Goal: Information Seeking & Learning: Learn about a topic

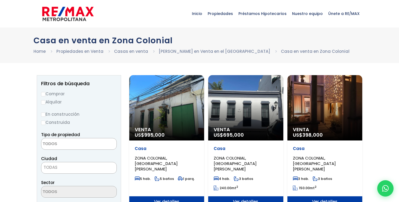
select select
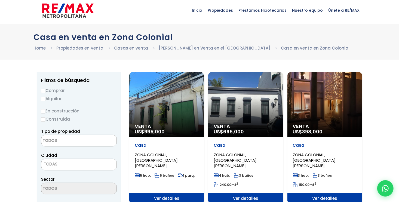
scroll to position [3, 0]
click at [204, 101] on div "Venta US$ 398,000" at bounding box center [166, 104] width 75 height 65
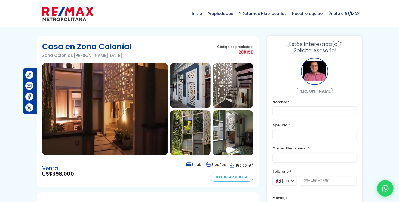
click at [109, 127] on img at bounding box center [105, 109] width 126 height 93
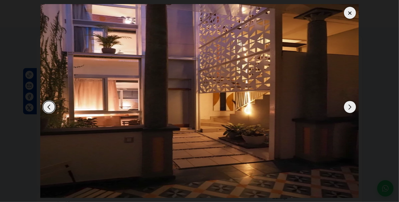
click at [348, 107] on div "Next slide" at bounding box center [350, 107] width 12 height 12
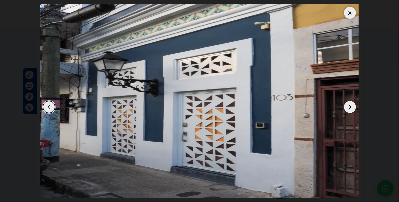
click at [348, 107] on div "Next slide" at bounding box center [350, 107] width 12 height 12
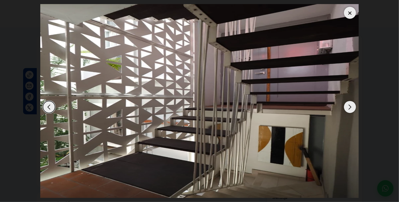
click at [348, 107] on div "Next slide" at bounding box center [350, 107] width 12 height 12
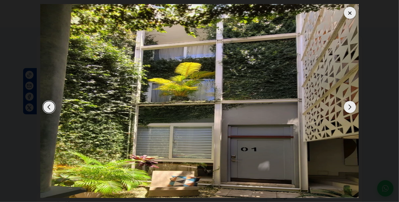
click at [348, 107] on div "Next slide" at bounding box center [350, 107] width 12 height 12
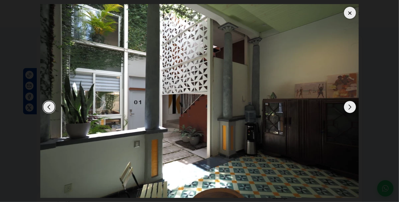
click at [348, 107] on div "Next slide" at bounding box center [350, 107] width 12 height 12
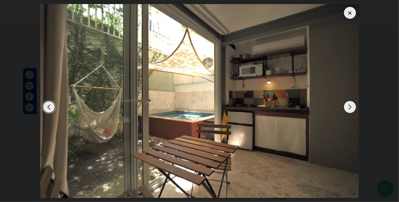
click at [348, 107] on div "Next slide" at bounding box center [350, 107] width 12 height 12
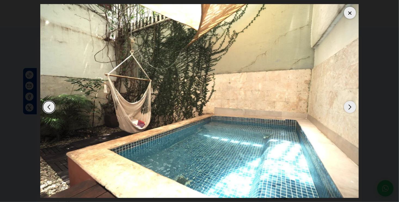
click at [348, 107] on div "Next slide" at bounding box center [350, 107] width 12 height 12
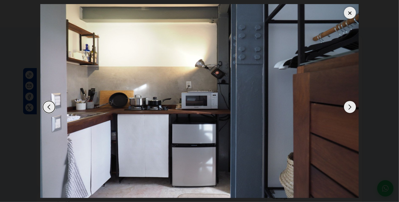
click at [348, 107] on div "Next slide" at bounding box center [350, 107] width 12 height 12
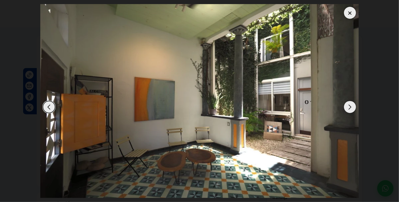
click at [348, 107] on div "Next slide" at bounding box center [350, 107] width 12 height 12
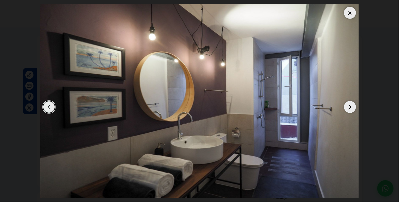
click at [348, 107] on div "Next slide" at bounding box center [350, 107] width 12 height 12
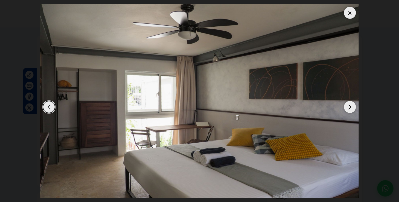
click at [348, 107] on div "Next slide" at bounding box center [350, 107] width 12 height 12
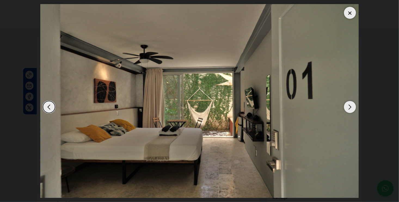
click at [348, 107] on div "Next slide" at bounding box center [350, 107] width 12 height 12
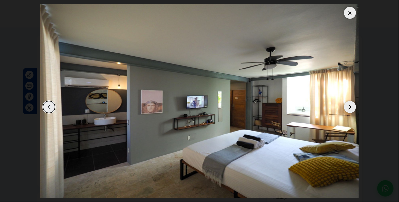
click at [348, 107] on div "Next slide" at bounding box center [350, 107] width 12 height 12
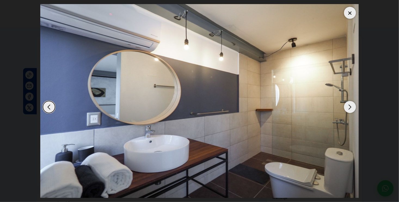
click at [348, 107] on div "Next slide" at bounding box center [350, 107] width 12 height 12
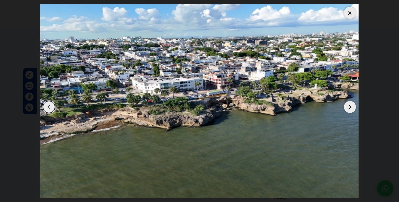
click at [348, 107] on div "Next slide" at bounding box center [350, 107] width 12 height 12
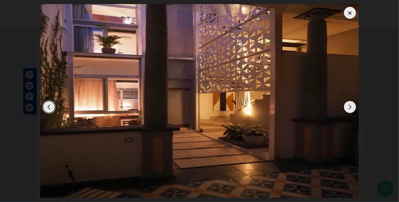
drag, startPoint x: 348, startPoint y: 107, endPoint x: 346, endPoint y: 12, distance: 95.8
click at [346, 12] on div at bounding box center [199, 101] width 318 height 194
click at [346, 12] on div at bounding box center [350, 13] width 12 height 12
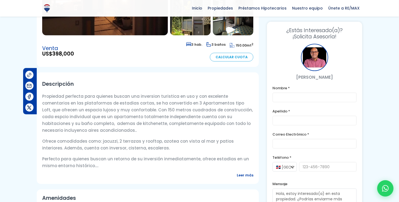
scroll to position [119, 0]
click at [247, 173] on span "Leer más" at bounding box center [245, 175] width 17 height 7
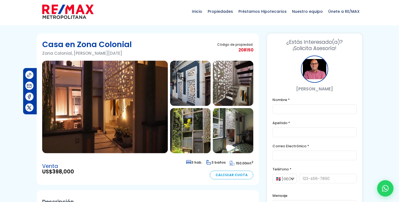
scroll to position [0, 0]
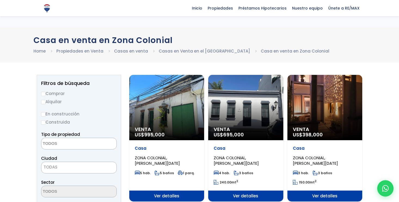
select select
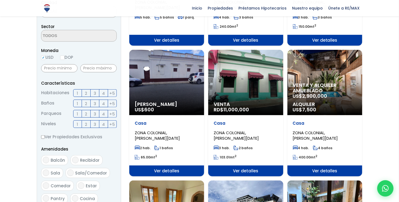
scroll to position [157, 0]
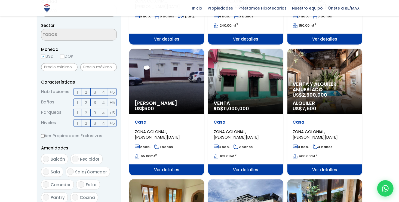
click at [204, 45] on span "Ver detalles" at bounding box center [166, 39] width 75 height 11
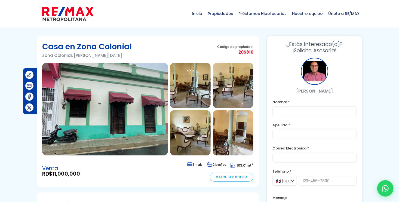
click at [125, 105] on img at bounding box center [105, 109] width 126 height 93
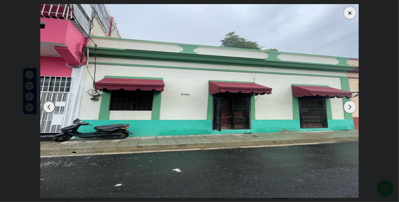
click at [345, 107] on div "Next slide" at bounding box center [350, 107] width 12 height 12
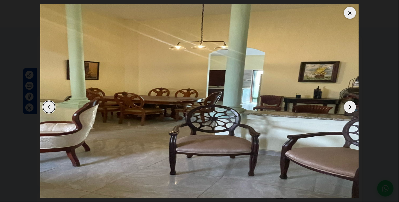
click at [345, 107] on div "Next slide" at bounding box center [350, 107] width 12 height 12
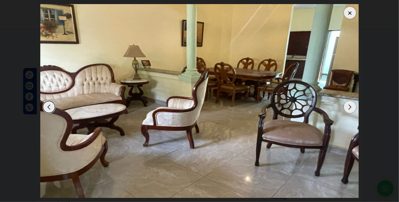
click at [345, 107] on div "Next slide" at bounding box center [350, 107] width 12 height 12
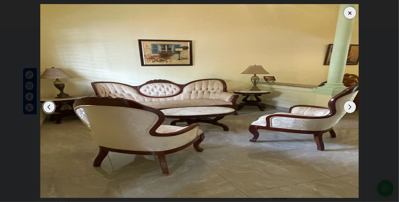
click at [345, 107] on div "Next slide" at bounding box center [350, 107] width 12 height 12
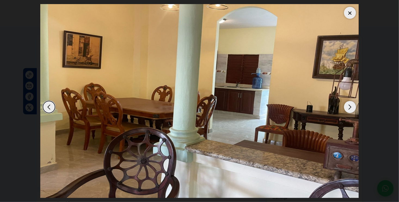
click at [345, 107] on div "Next slide" at bounding box center [350, 107] width 12 height 12
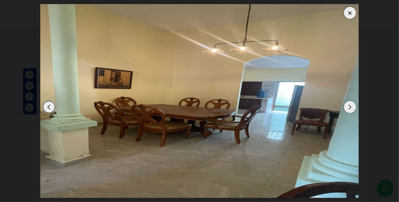
click at [345, 107] on div "Next slide" at bounding box center [350, 107] width 12 height 12
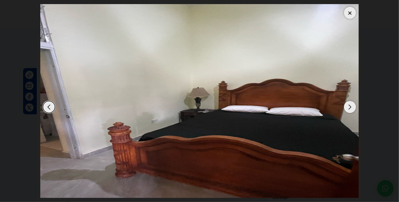
click at [345, 107] on div "Next slide" at bounding box center [350, 107] width 12 height 12
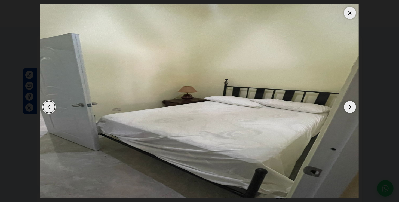
click at [51, 108] on div "Previous slide" at bounding box center [49, 107] width 12 height 12
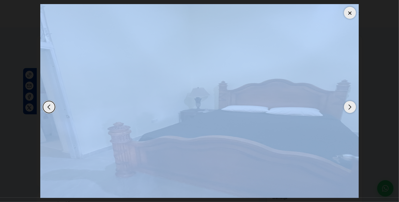
click at [51, 108] on div "Previous slide" at bounding box center [49, 107] width 12 height 12
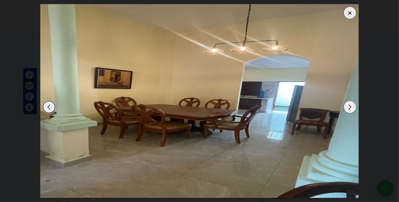
click at [51, 108] on div "Previous slide" at bounding box center [49, 107] width 12 height 12
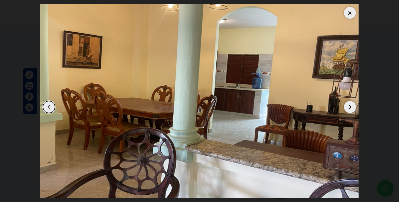
click at [51, 108] on div "Previous slide" at bounding box center [49, 107] width 12 height 12
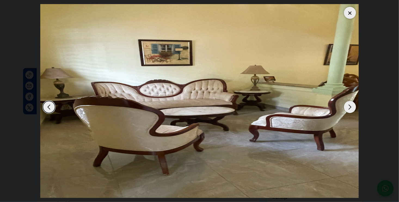
click at [51, 108] on div "Previous slide" at bounding box center [49, 107] width 12 height 12
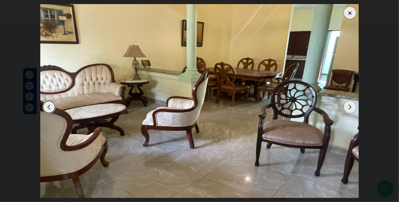
click at [51, 108] on div "Previous slide" at bounding box center [49, 107] width 12 height 12
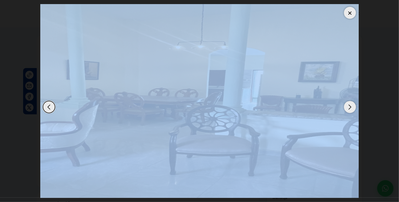
click at [51, 108] on div "Previous slide" at bounding box center [49, 107] width 12 height 12
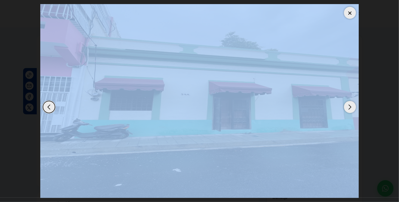
click at [119, 113] on img "1 / 12" at bounding box center [199, 101] width 318 height 194
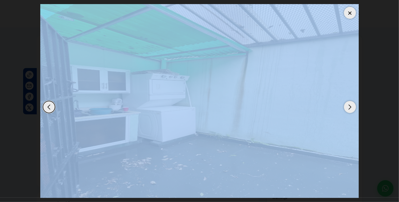
click at [48, 109] on div "Previous slide" at bounding box center [49, 107] width 12 height 12
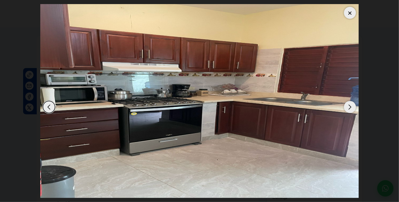
click at [48, 109] on div "Previous slide" at bounding box center [49, 107] width 12 height 12
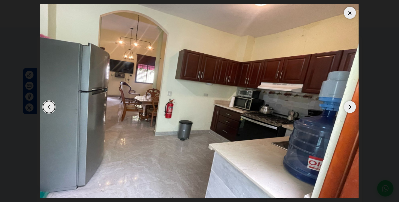
click at [48, 109] on div "Previous slide" at bounding box center [49, 107] width 12 height 12
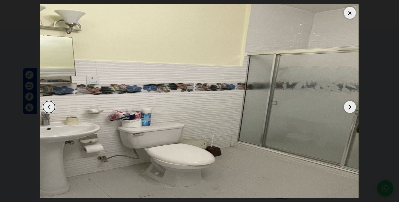
click at [48, 109] on div "Previous slide" at bounding box center [49, 107] width 12 height 12
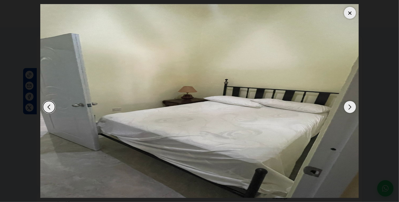
click at [48, 109] on div "Previous slide" at bounding box center [49, 107] width 12 height 12
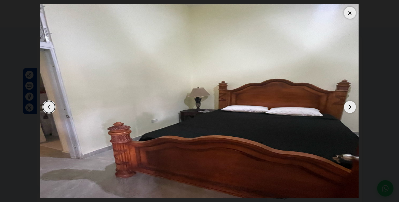
click at [48, 109] on div "Previous slide" at bounding box center [49, 107] width 12 height 12
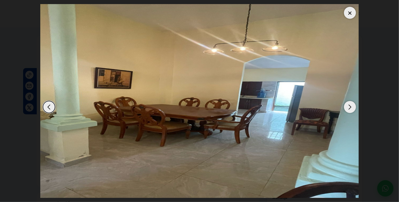
click at [48, 109] on div "Previous slide" at bounding box center [49, 107] width 12 height 12
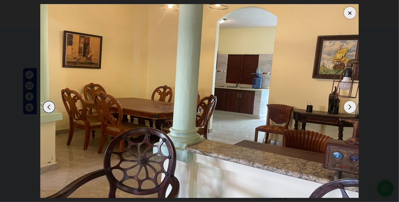
click at [48, 109] on div "Previous slide" at bounding box center [49, 107] width 12 height 12
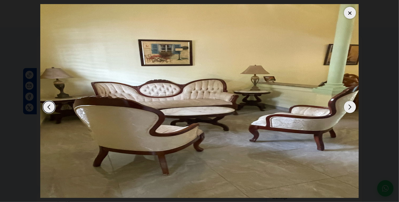
click at [48, 109] on div "Previous slide" at bounding box center [49, 107] width 12 height 12
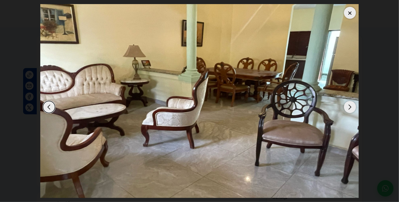
click at [48, 109] on div "Previous slide" at bounding box center [49, 107] width 12 height 12
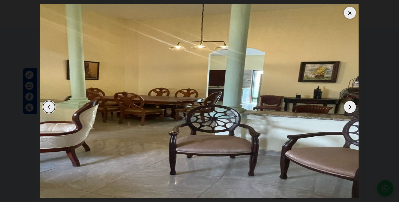
click at [48, 109] on div "Previous slide" at bounding box center [49, 107] width 12 height 12
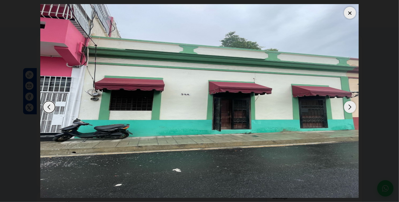
click at [48, 109] on div "Previous slide" at bounding box center [49, 107] width 12 height 12
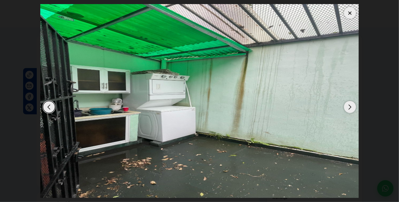
click at [50, 104] on div "Previous slide" at bounding box center [49, 107] width 12 height 12
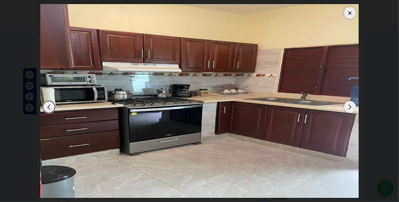
click at [50, 104] on div "Previous slide" at bounding box center [49, 107] width 12 height 12
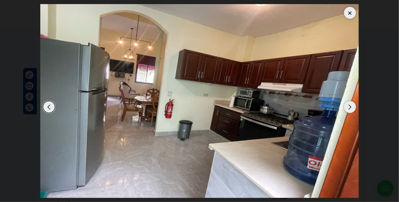
click at [349, 13] on div at bounding box center [350, 13] width 12 height 12
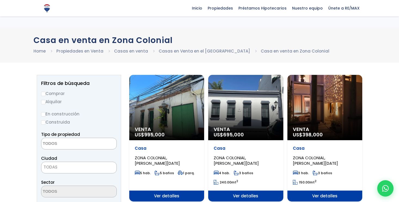
select select
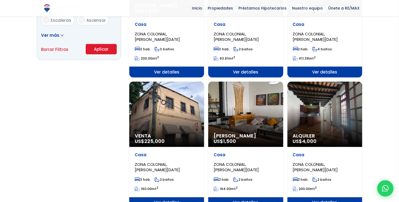
scroll to position [388, 0]
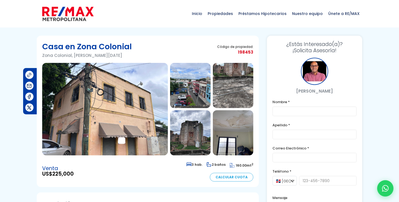
click at [134, 128] on img at bounding box center [105, 109] width 126 height 93
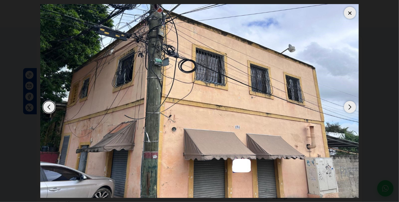
click at [350, 106] on div "Next slide" at bounding box center [350, 107] width 12 height 12
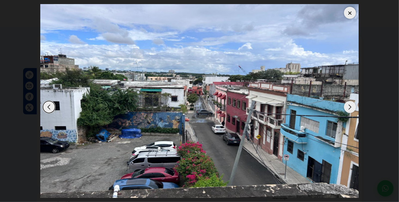
click at [350, 106] on div "Next slide" at bounding box center [350, 107] width 12 height 12
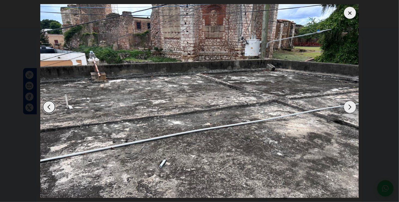
click at [350, 106] on div "Next slide" at bounding box center [350, 107] width 12 height 12
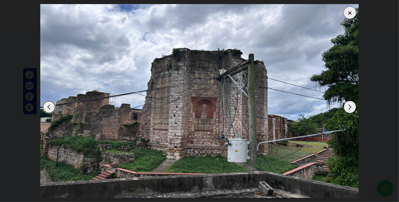
click at [353, 11] on div at bounding box center [350, 13] width 12 height 12
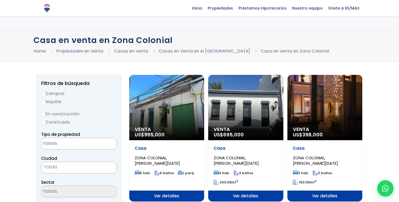
select select
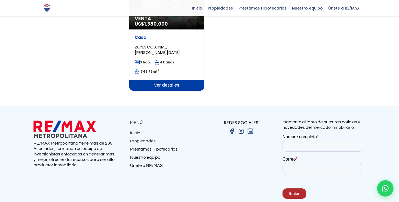
scroll to position [769, 0]
